Goal: Task Accomplishment & Management: Manage account settings

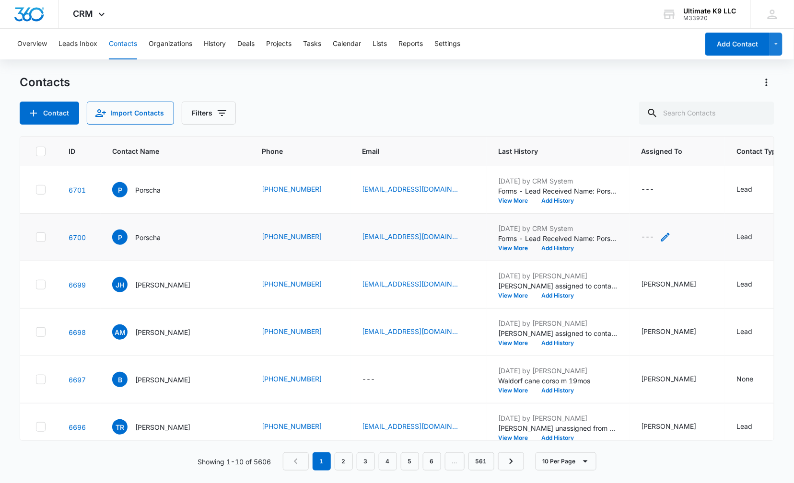
click at [641, 238] on div "---" at bounding box center [647, 237] width 13 height 12
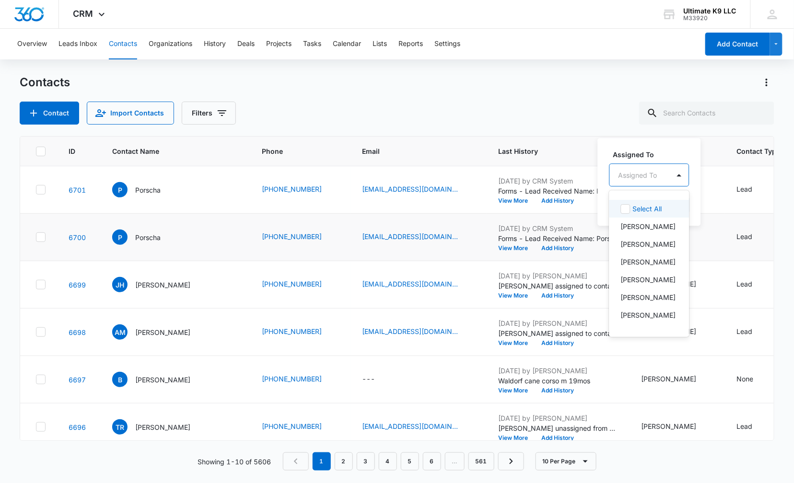
click at [650, 178] on div at bounding box center [637, 175] width 39 height 12
click at [657, 265] on p "[PERSON_NAME]" at bounding box center [648, 262] width 55 height 10
click at [677, 150] on label "Assigned To" at bounding box center [667, 154] width 109 height 10
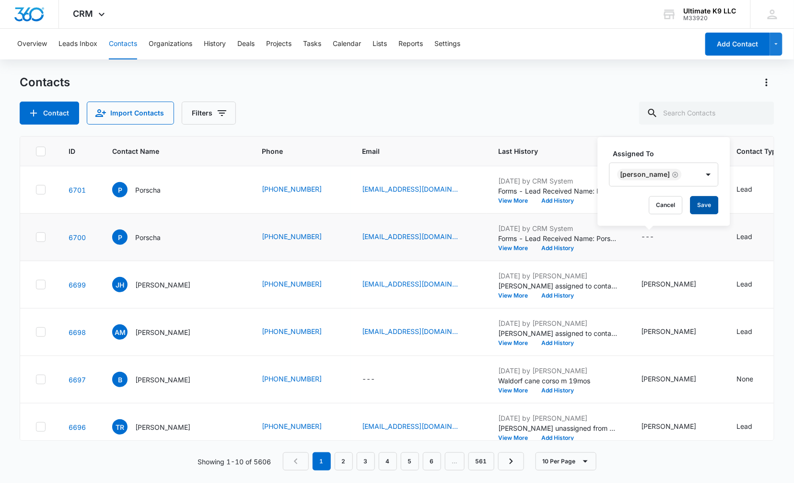
click at [690, 204] on button "Save" at bounding box center [704, 205] width 28 height 18
click at [641, 190] on div "---" at bounding box center [647, 190] width 13 height 12
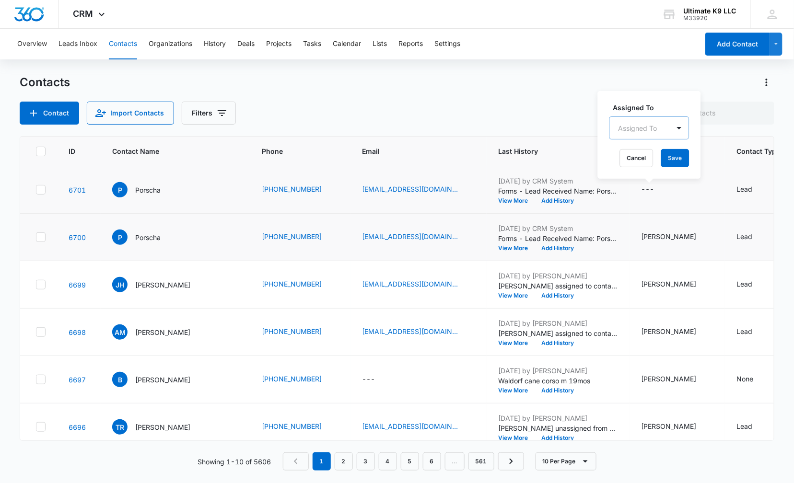
click at [656, 125] on div at bounding box center [637, 128] width 39 height 12
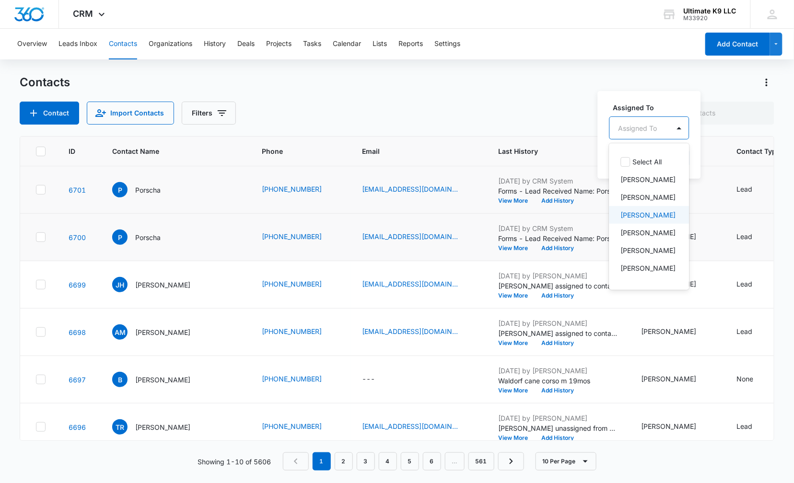
click at [656, 213] on p "[PERSON_NAME]" at bounding box center [648, 215] width 55 height 10
click at [675, 105] on label "Assigned To" at bounding box center [667, 107] width 109 height 10
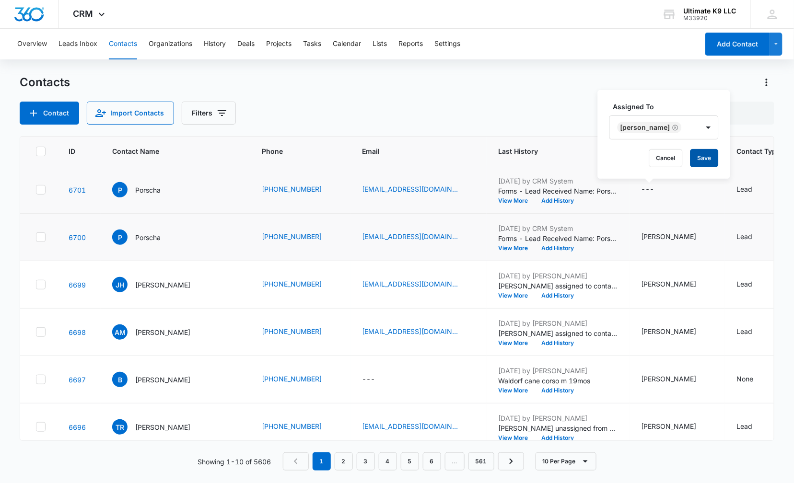
click at [692, 157] on button "Save" at bounding box center [704, 158] width 28 height 18
